Goal: Task Accomplishment & Management: Manage account settings

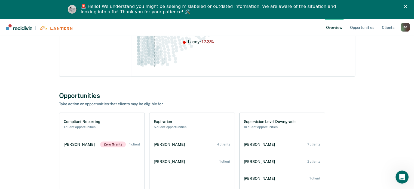
scroll to position [381, 0]
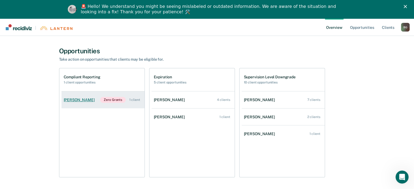
click at [75, 100] on div "[PERSON_NAME]" at bounding box center [80, 100] width 33 height 5
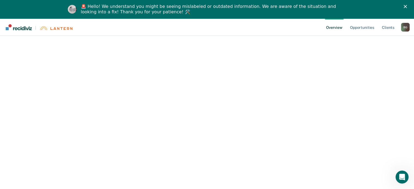
scroll to position [94, 0]
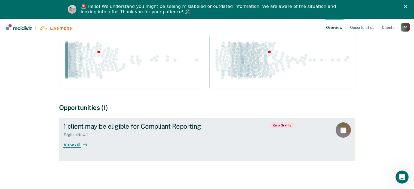
click at [68, 144] on div "View all" at bounding box center [78, 142] width 30 height 11
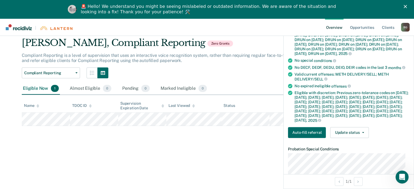
scroll to position [140, 0]
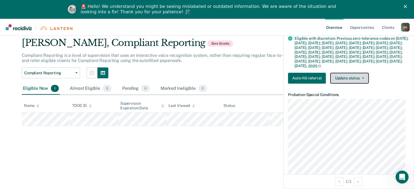
click at [354, 83] on button "Update status" at bounding box center [349, 78] width 38 height 11
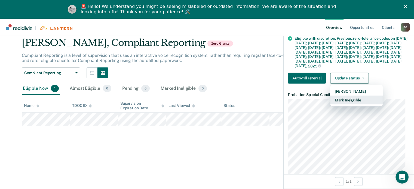
click at [351, 104] on button "Mark Ineligible" at bounding box center [356, 99] width 52 height 9
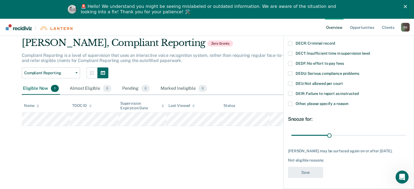
scroll to position [18, 0]
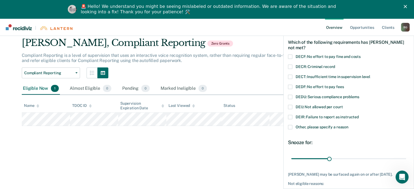
click at [290, 107] on span at bounding box center [290, 107] width 4 height 4
click at [342, 105] on input "DEIJ: Not allowed per court" at bounding box center [342, 105] width 0 height 0
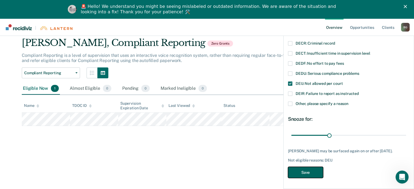
click at [312, 173] on button "Save" at bounding box center [305, 172] width 35 height 11
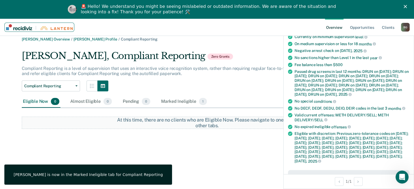
scroll to position [0, 0]
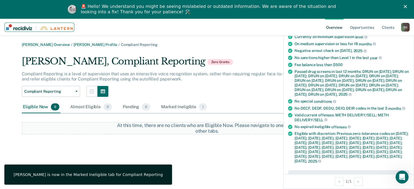
click at [17, 31] on link "|" at bounding box center [39, 27] width 70 height 9
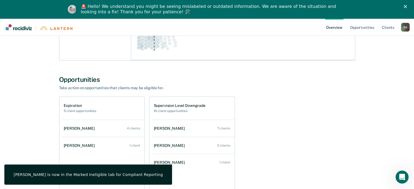
scroll to position [354, 0]
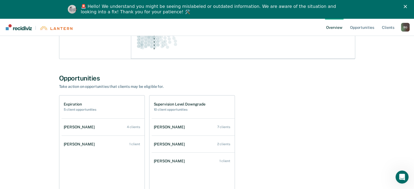
click at [196, 82] on div "Opportunities Take action on opportunities that clients may be eligible for." at bounding box center [207, 81] width 296 height 15
click at [194, 82] on div "Opportunities Take action on opportunities that clients may be eligible for." at bounding box center [207, 81] width 296 height 15
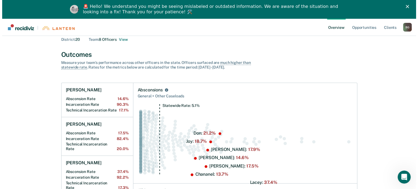
scroll to position [0, 0]
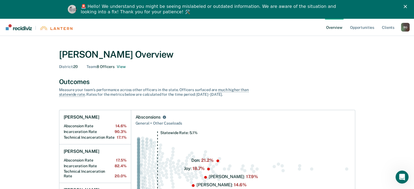
click at [250, 66] on div "District : 20 Team : 8 Officers View" at bounding box center [207, 66] width 296 height 5
click at [125, 67] on button "View" at bounding box center [121, 66] width 9 height 5
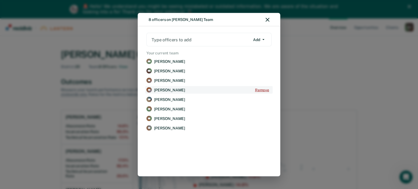
click at [261, 89] on button "Remove" at bounding box center [261, 89] width 19 height 7
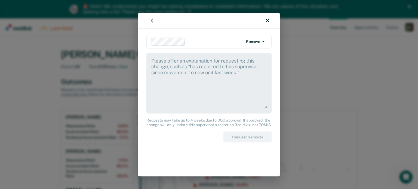
click at [196, 76] on textarea at bounding box center [209, 82] width 116 height 51
type textarea "R"
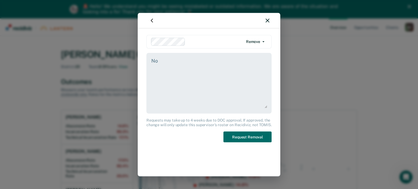
type textarea "N"
type textarea "[PERSON_NAME] now reports to PPM [PERSON_NAME]."
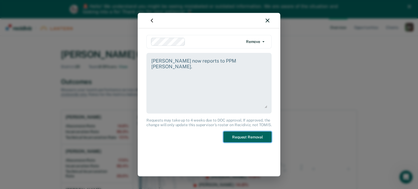
click at [236, 137] on button "Request Removal" at bounding box center [247, 136] width 48 height 11
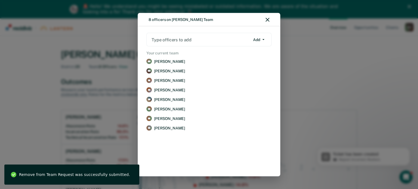
click at [187, 42] on div at bounding box center [200, 39] width 98 height 6
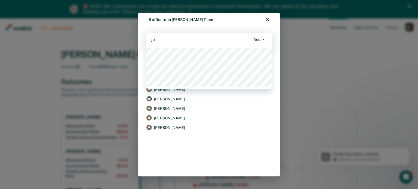
type input "j"
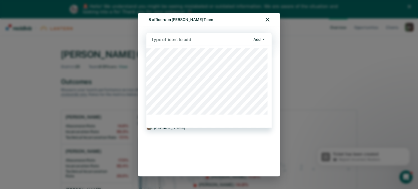
click at [191, 155] on div "SA [PERSON_NAME] Remove DA [PERSON_NAME] Remove [PERSON_NAME] Remove TC [PERSON…" at bounding box center [208, 112] width 127 height 114
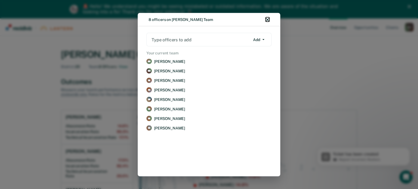
click at [268, 21] on icon "button" at bounding box center [267, 20] width 4 height 4
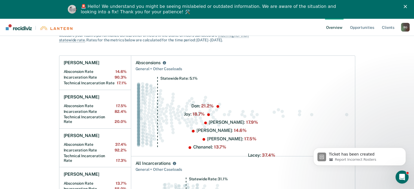
scroll to position [109, 0]
